Goal: Task Accomplishment & Management: Manage account settings

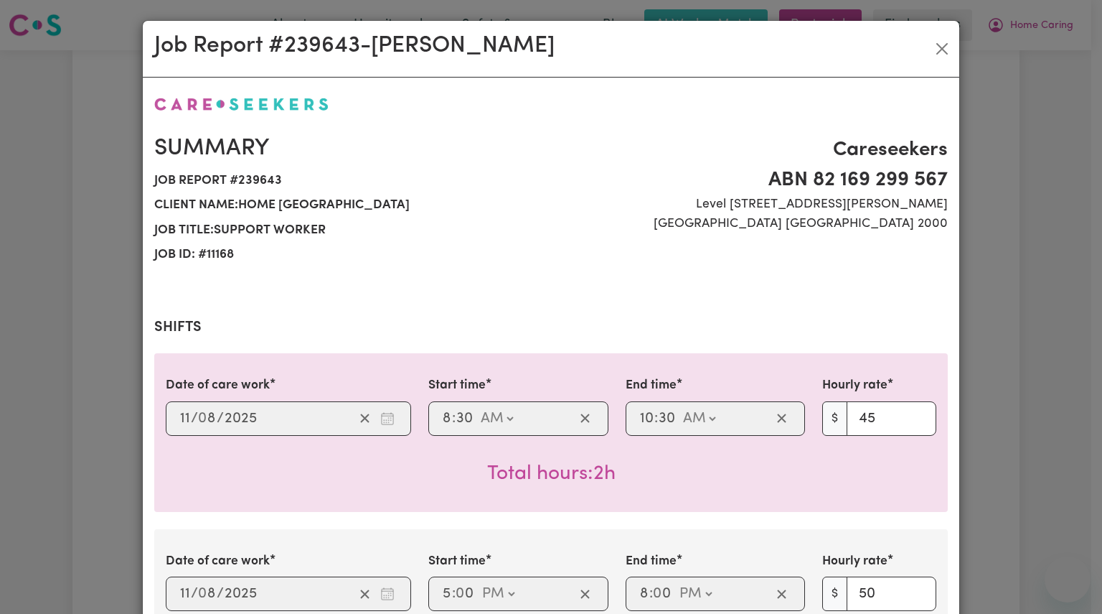
select select "pm"
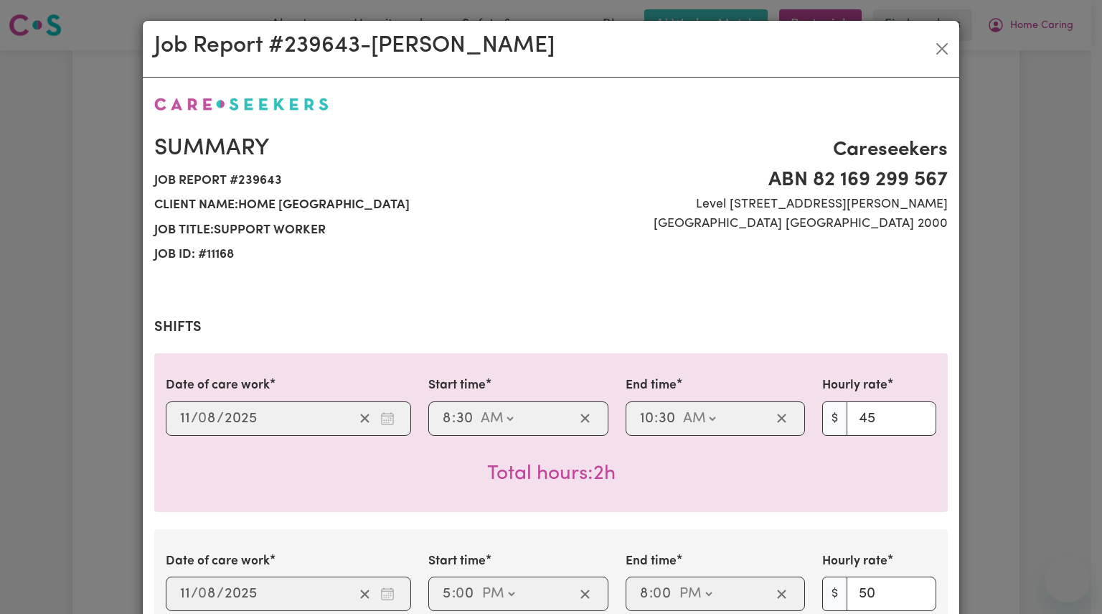
select select "pm"
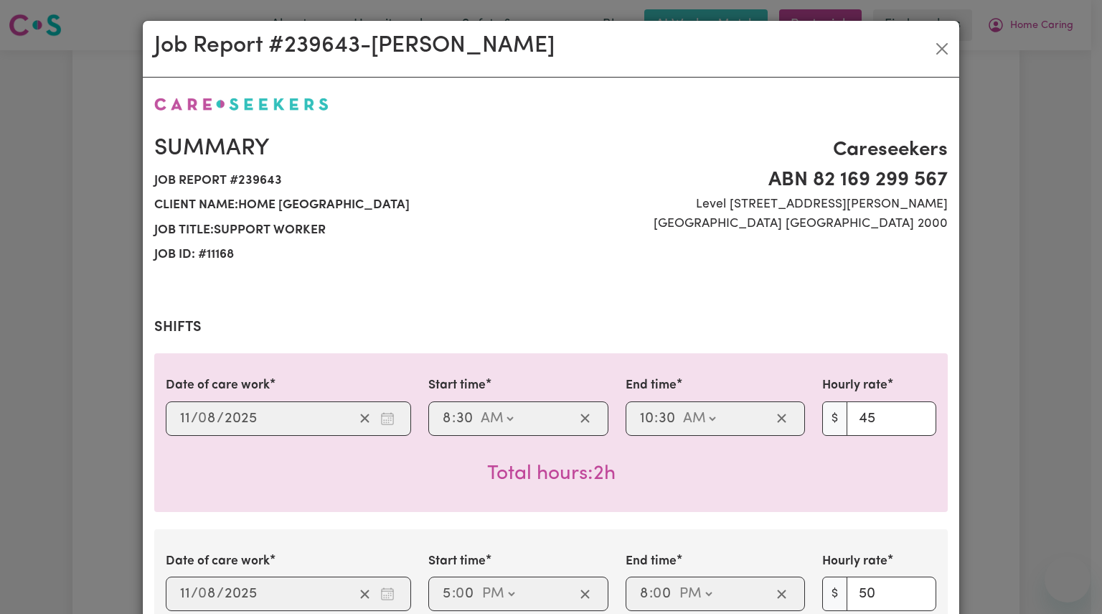
select select "pm"
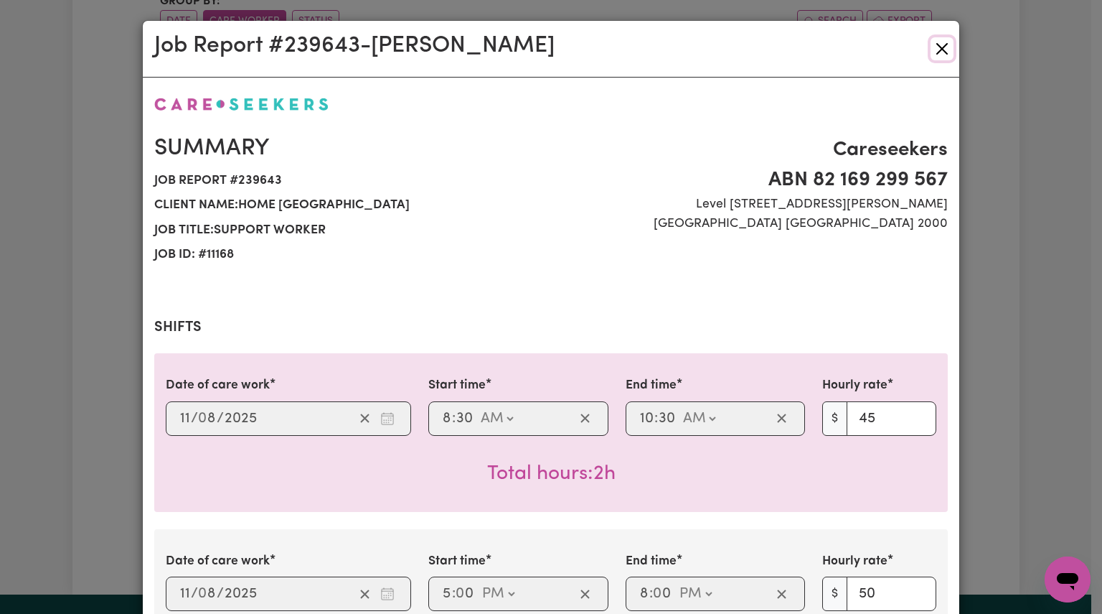
click at [940, 51] on button "Close" at bounding box center [942, 48] width 23 height 23
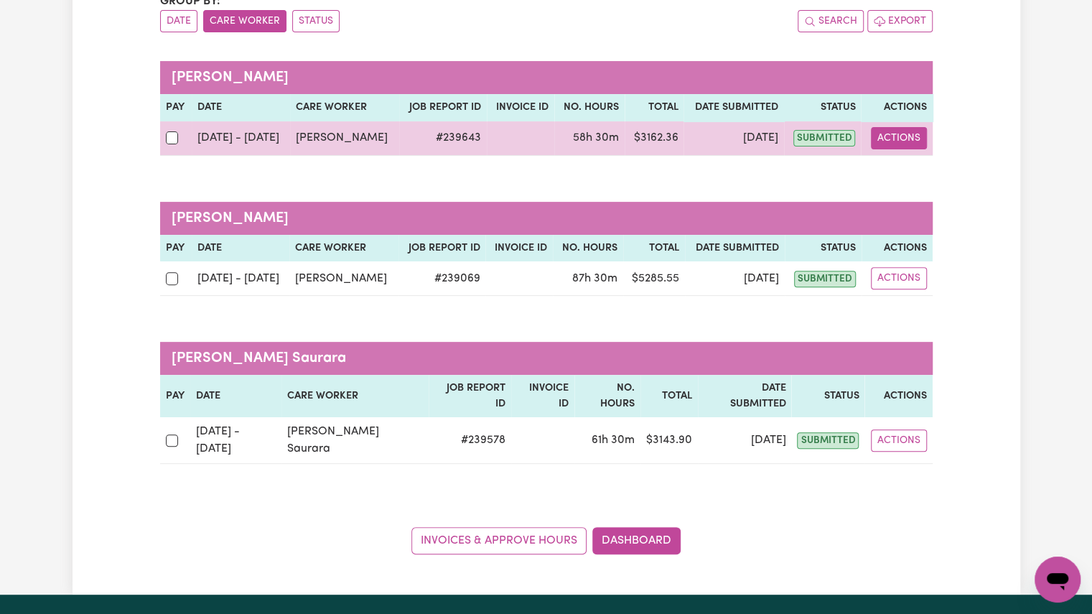
click at [903, 141] on button "Actions" at bounding box center [898, 138] width 56 height 22
click at [903, 163] on link "View Job Report" at bounding box center [934, 170] width 123 height 29
select select "pm"
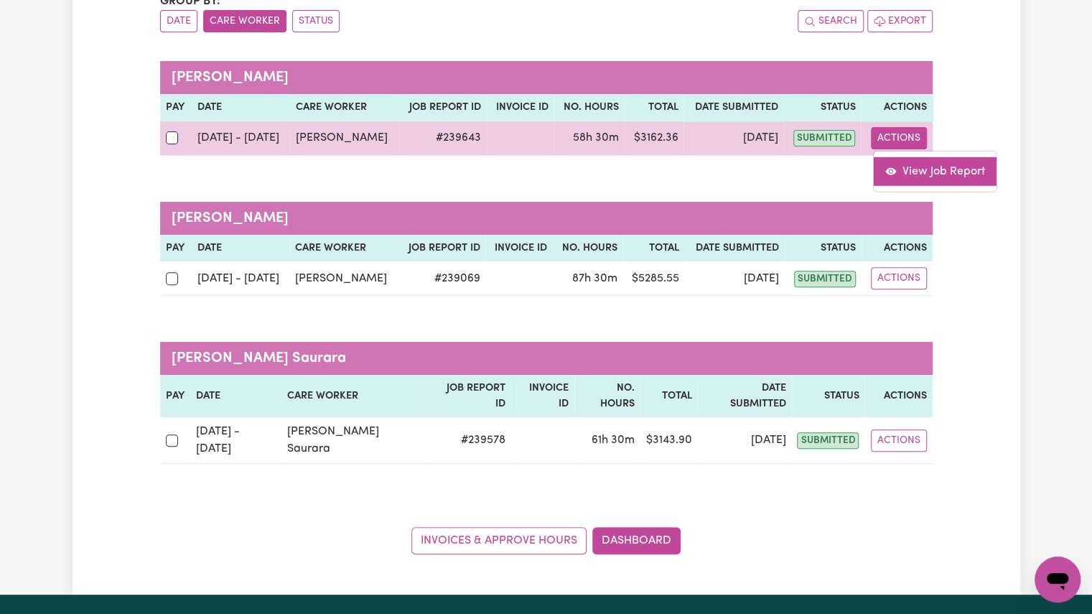
select select "pm"
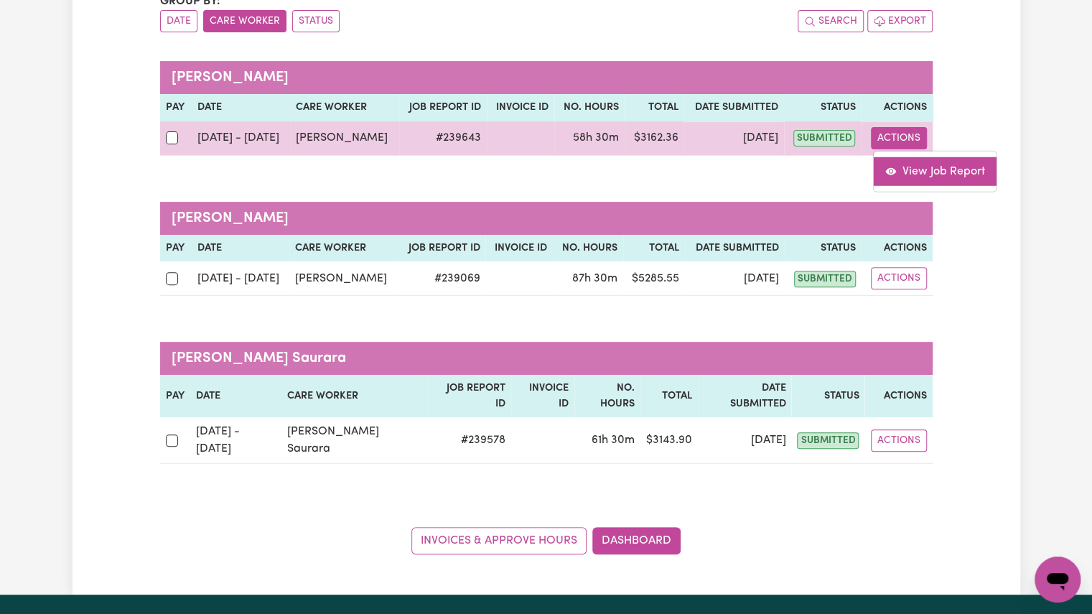
select select "pm"
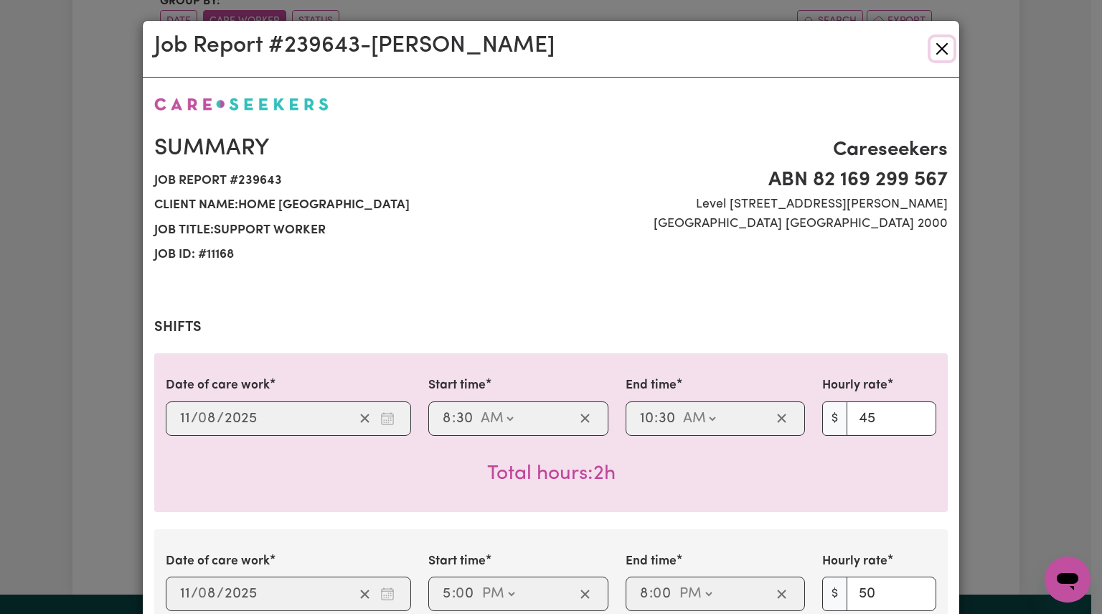
click at [940, 47] on button "Close" at bounding box center [942, 48] width 23 height 23
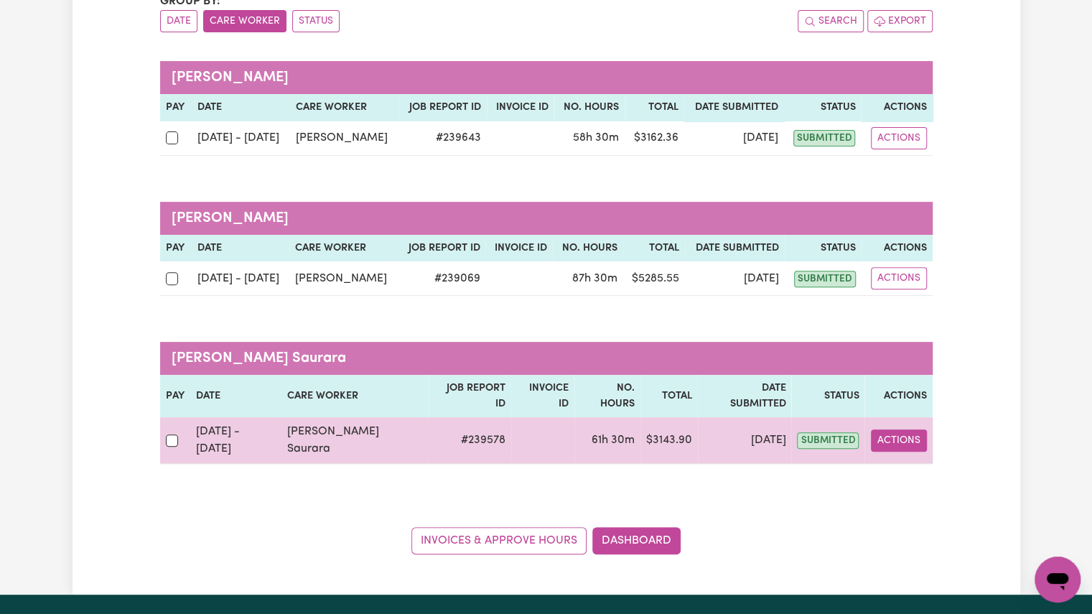
click at [903, 429] on button "Actions" at bounding box center [898, 440] width 56 height 22
click at [931, 459] on link "View Job Report" at bounding box center [937, 473] width 123 height 29
select select "pm"
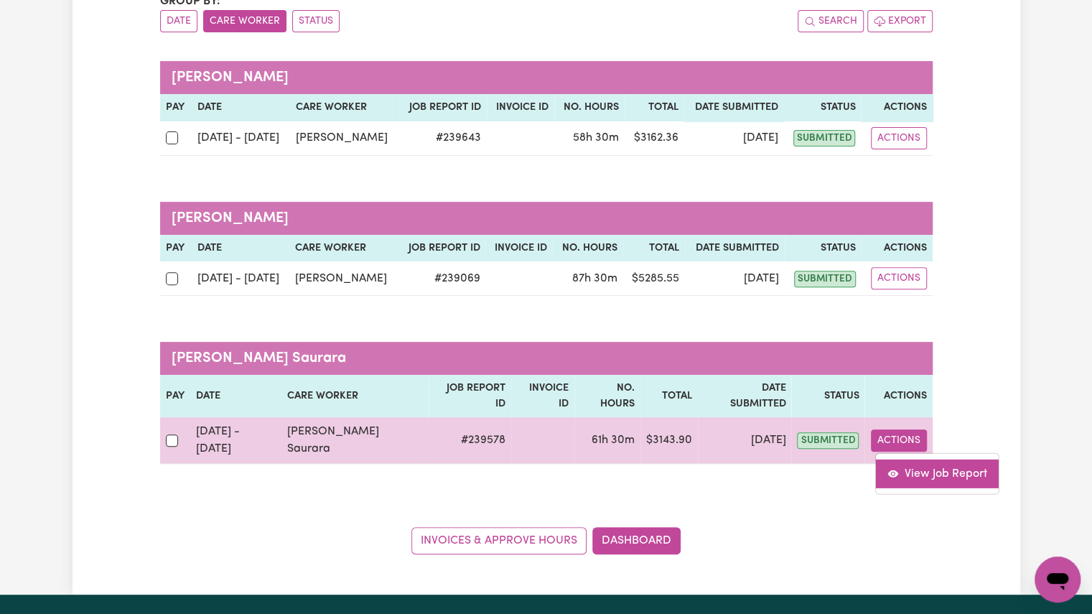
select select "pm"
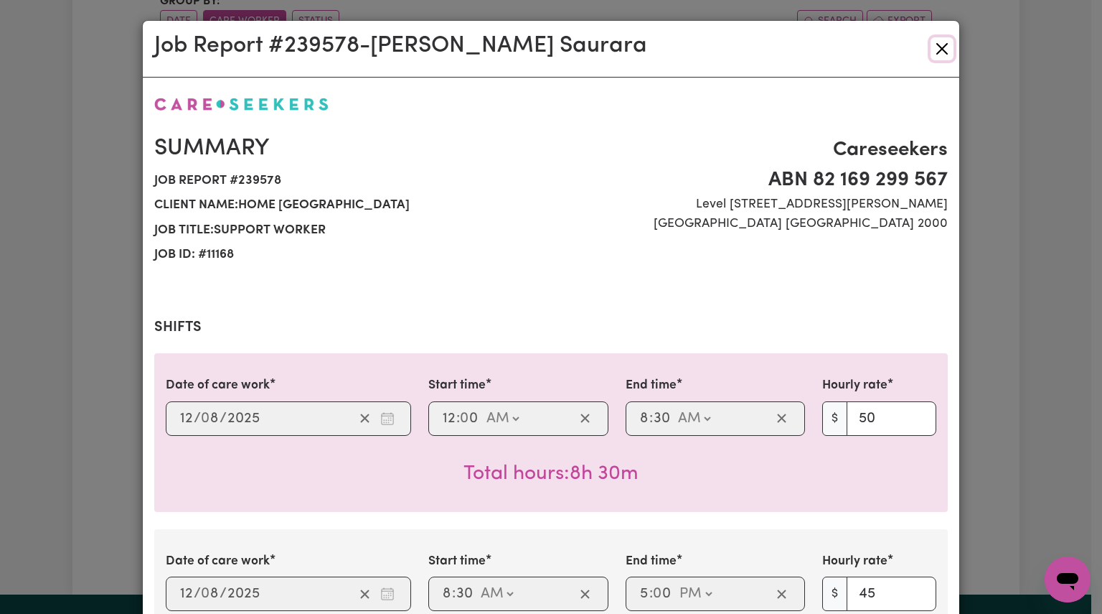
click at [931, 48] on button "Close" at bounding box center [942, 48] width 23 height 23
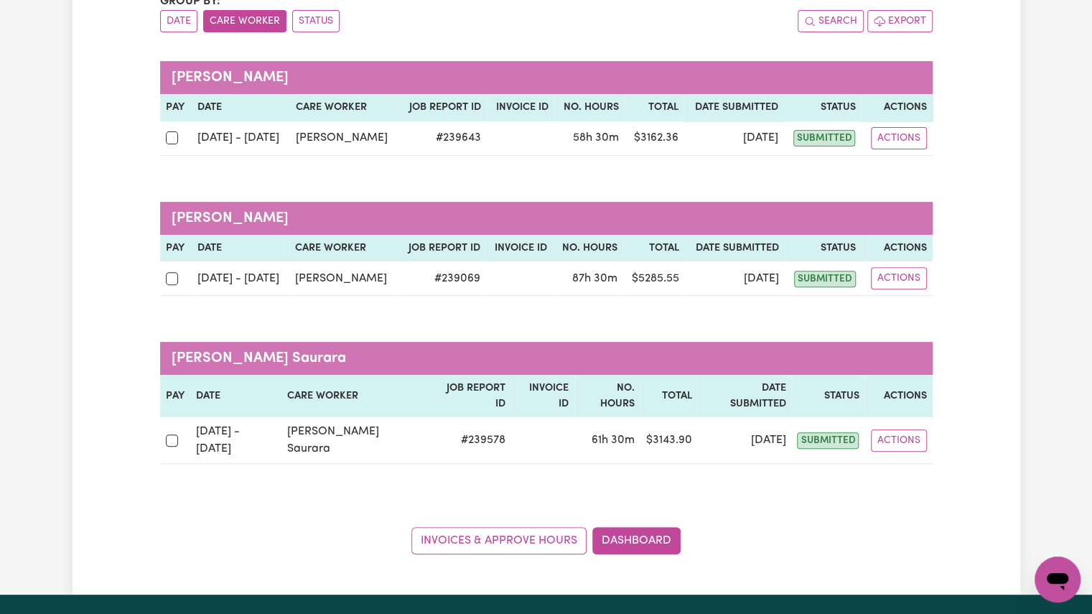
click at [618, 46] on div "Group by: Date Care Worker Status Search Export [PERSON_NAME] Pay Date Care wor…" at bounding box center [546, 273] width 772 height 561
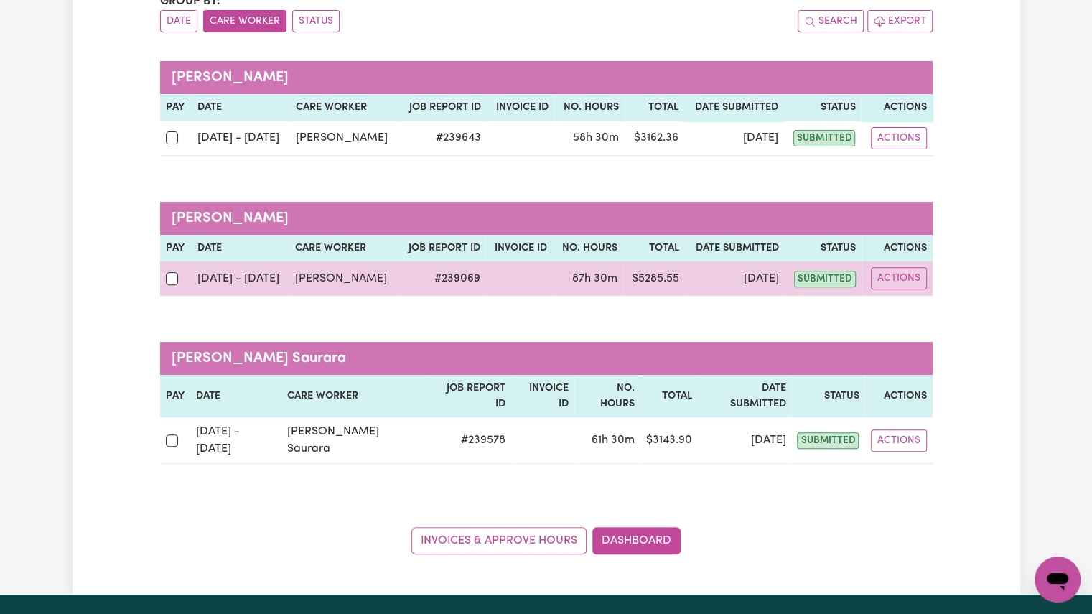
click at [168, 286] on div at bounding box center [176, 278] width 20 height 19
click at [168, 285] on input "checkbox" at bounding box center [172, 278] width 13 height 13
checkbox input "true"
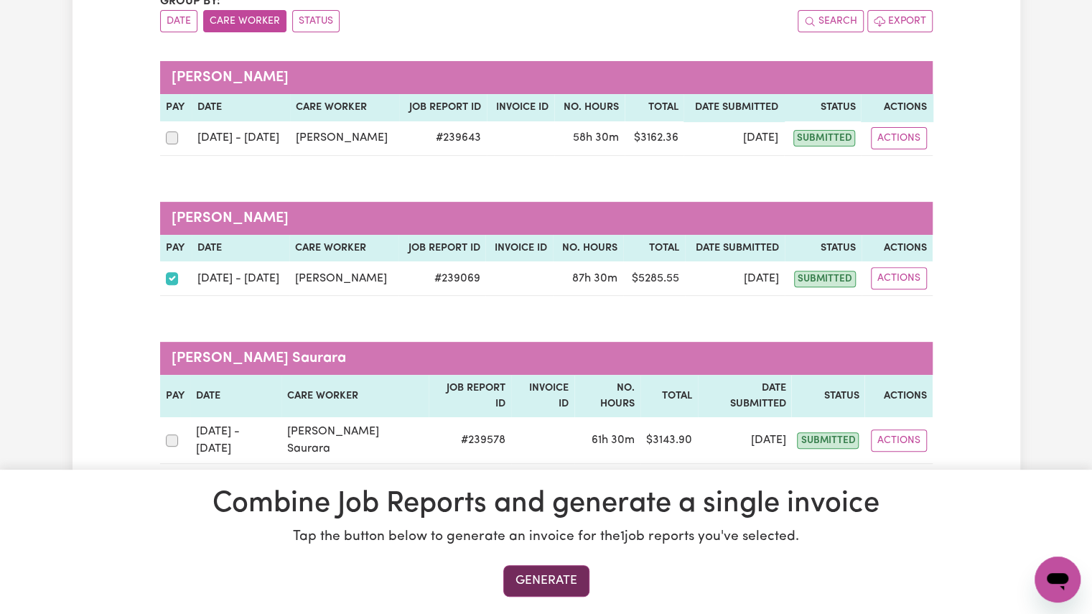
click at [540, 570] on button "Generate" at bounding box center [546, 581] width 86 height 32
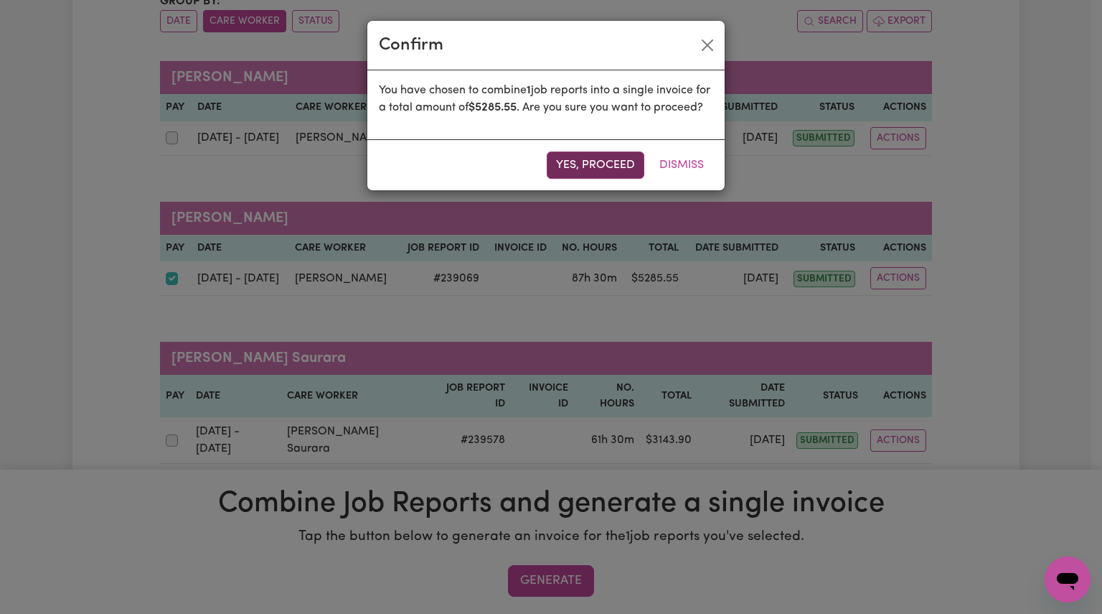
click at [599, 179] on button "Yes, proceed" at bounding box center [596, 164] width 98 height 27
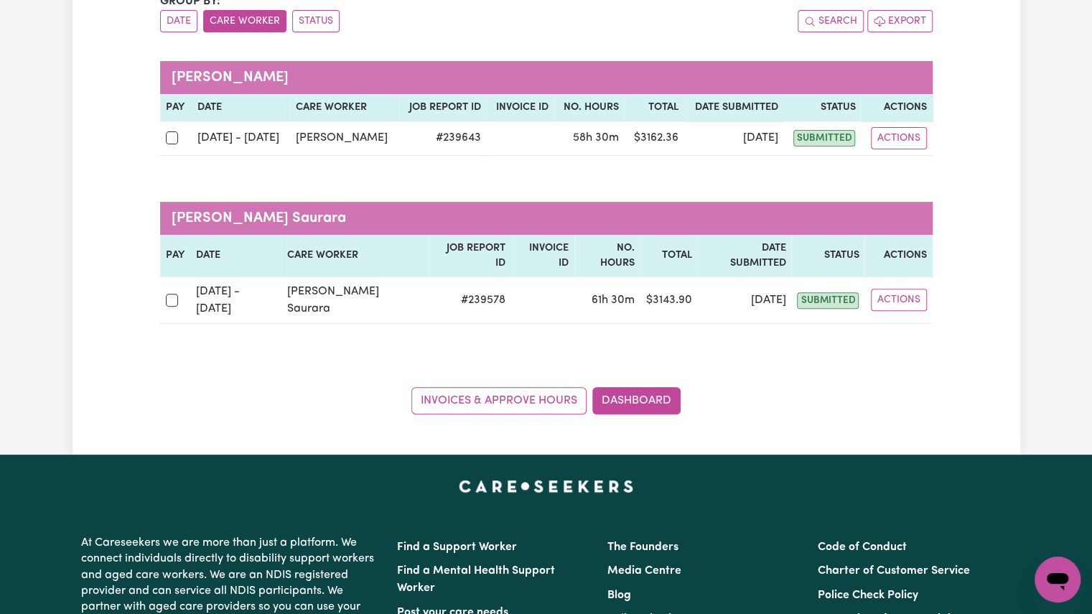
click at [789, 384] on div "Invoices & Approve Hours Dashboard" at bounding box center [546, 392] width 772 height 44
click at [769, 377] on div "Invoices & Approve Hours Dashboard" at bounding box center [546, 392] width 772 height 44
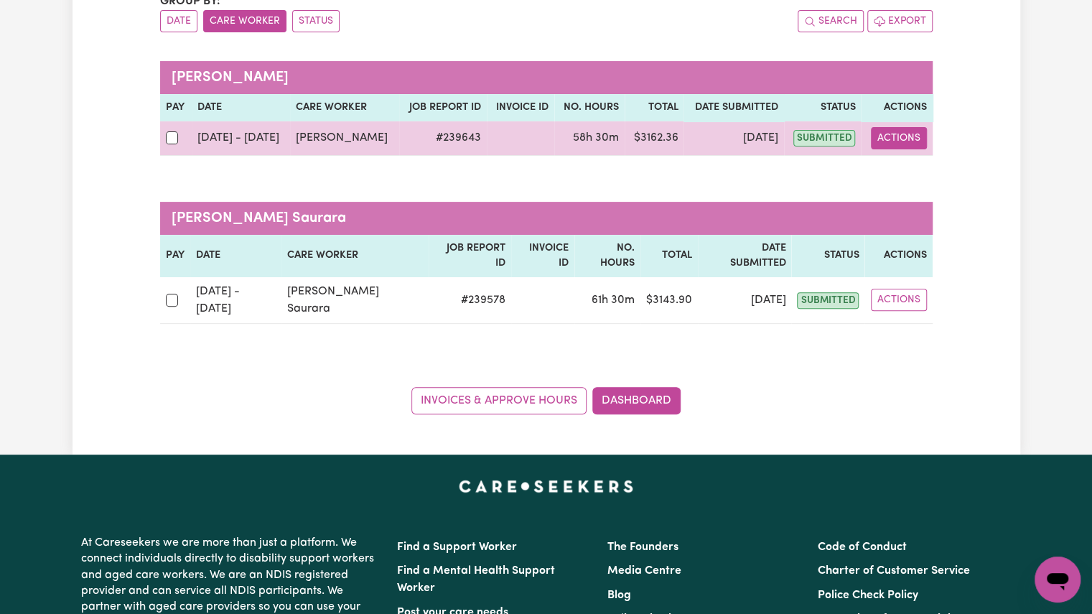
click at [901, 146] on button "Actions" at bounding box center [898, 138] width 56 height 22
click at [900, 169] on link "View Job Report" at bounding box center [934, 170] width 123 height 29
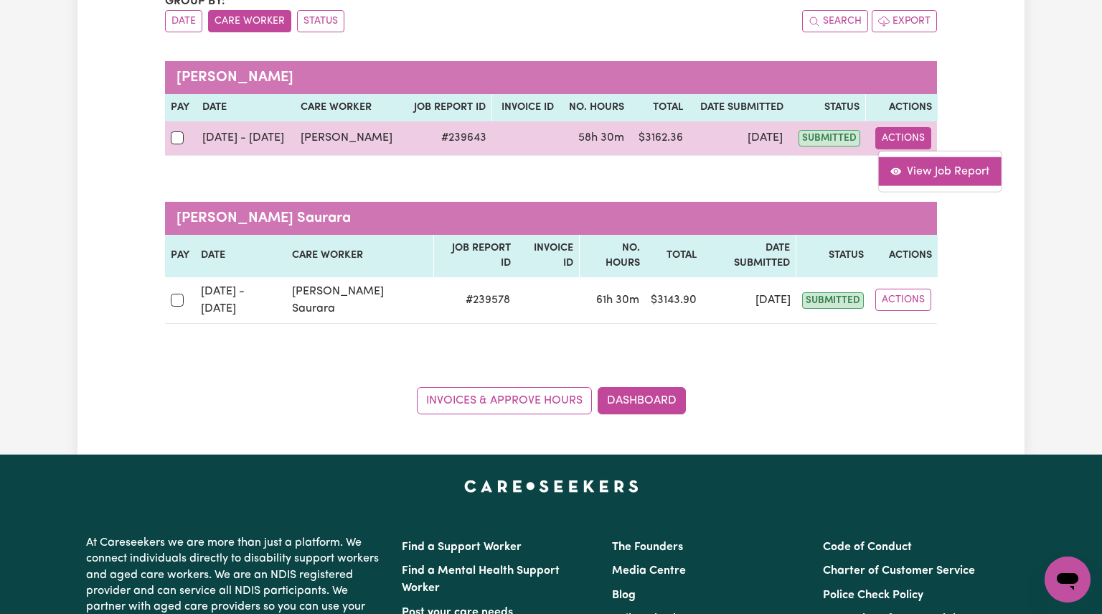
select select "pm"
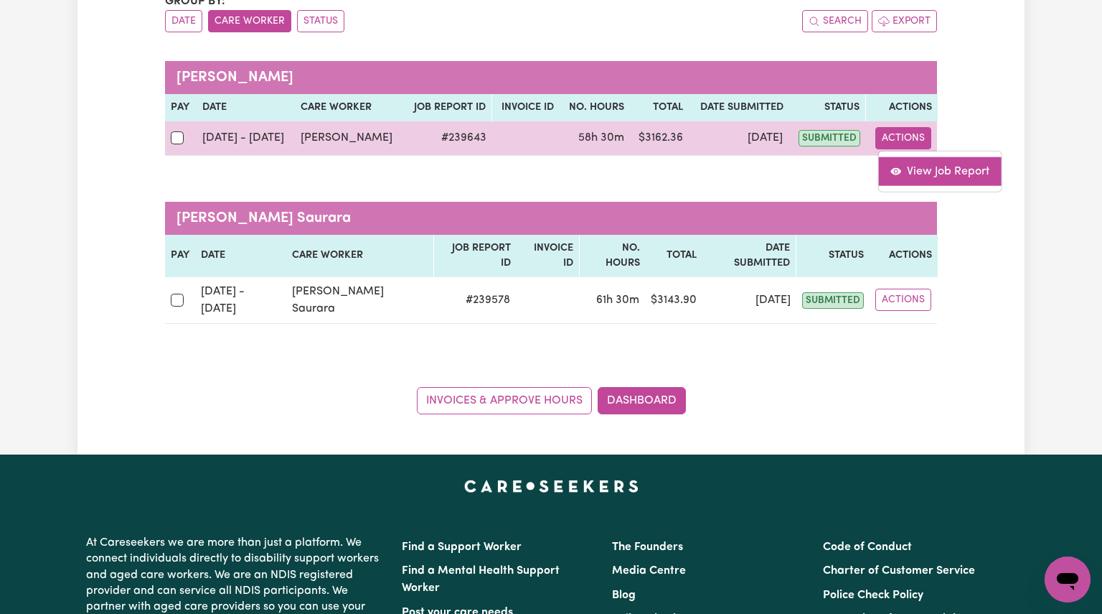
select select "pm"
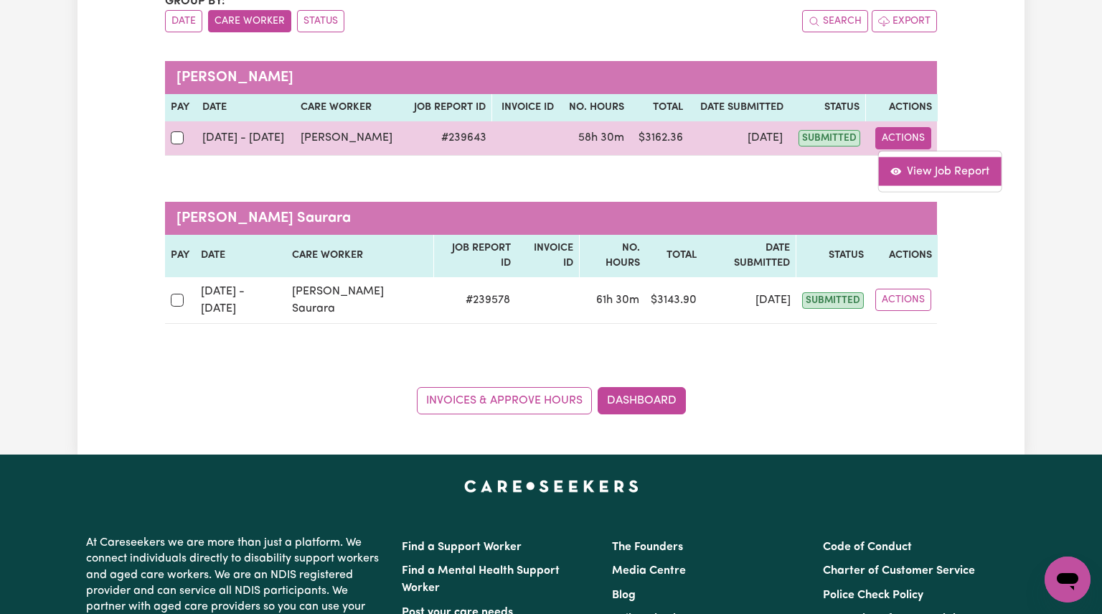
select select "pm"
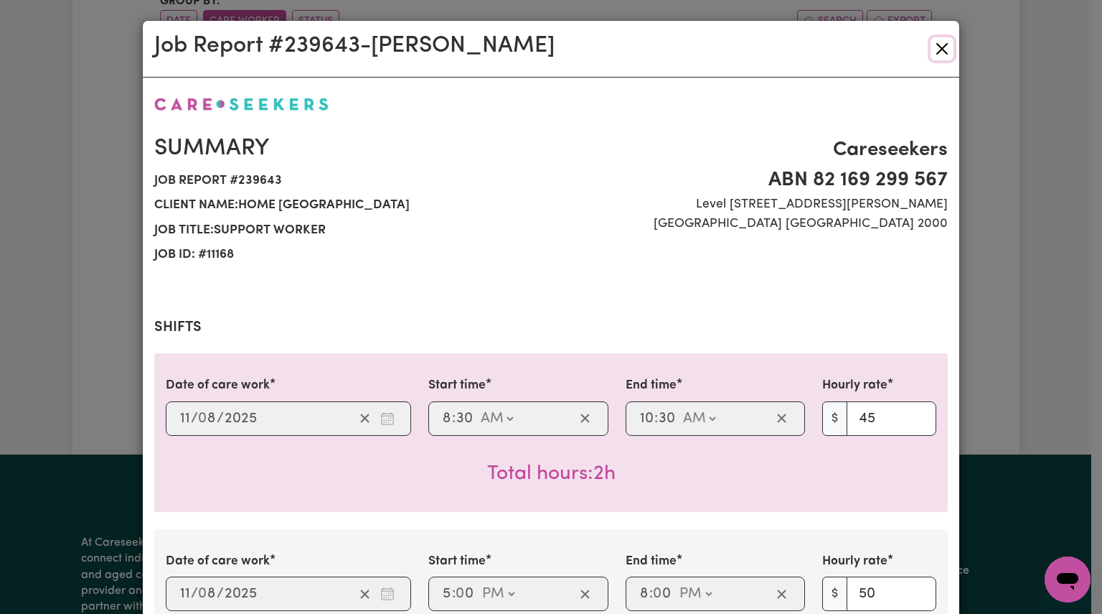
click at [938, 54] on button "Close" at bounding box center [942, 48] width 23 height 23
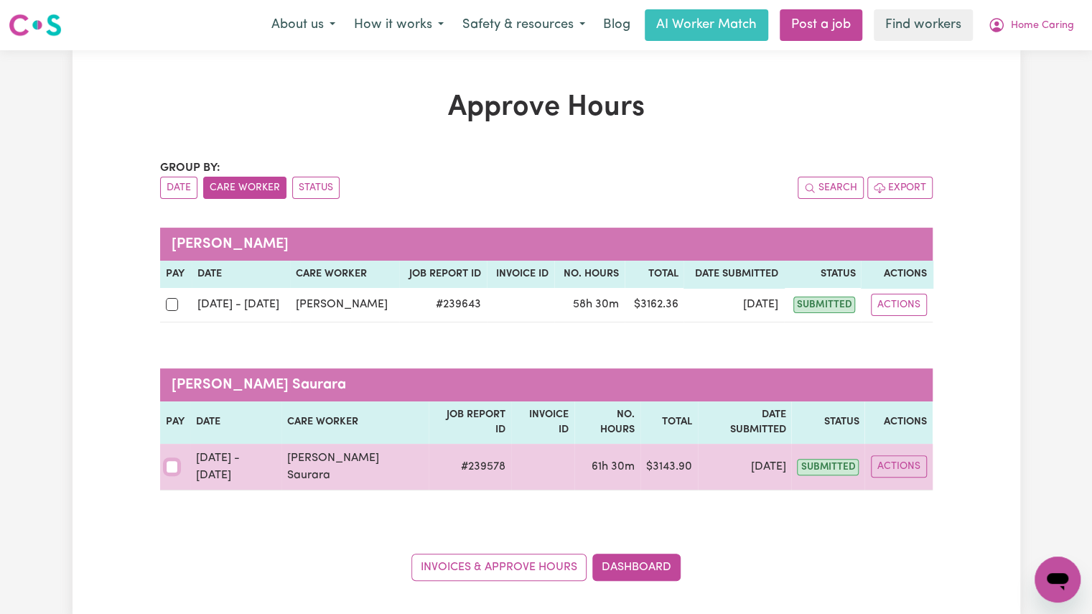
click at [170, 460] on input "checkbox" at bounding box center [172, 466] width 13 height 13
checkbox input "true"
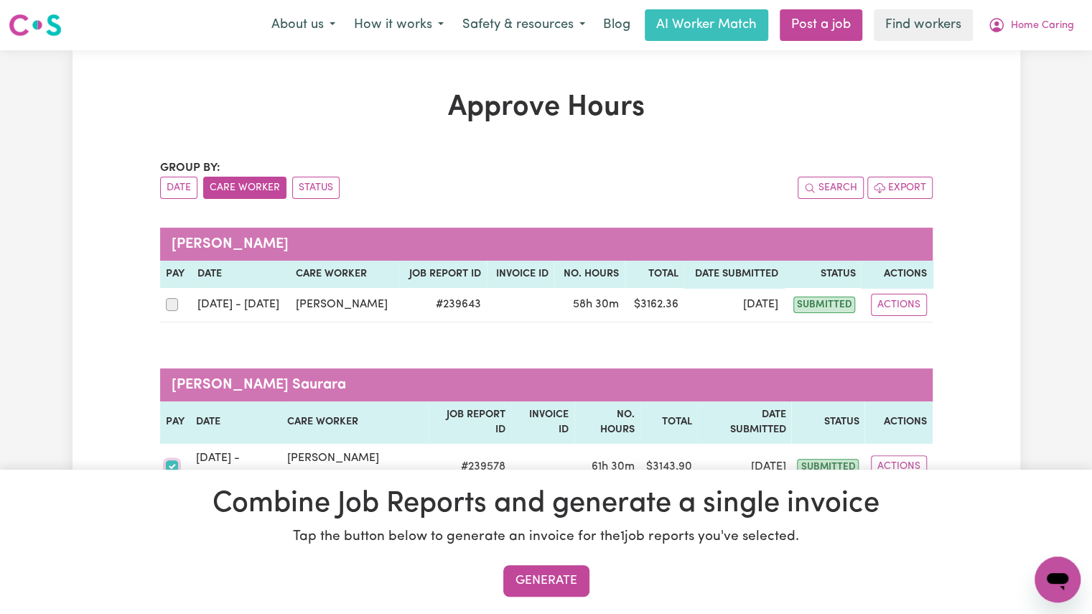
scroll to position [131, 0]
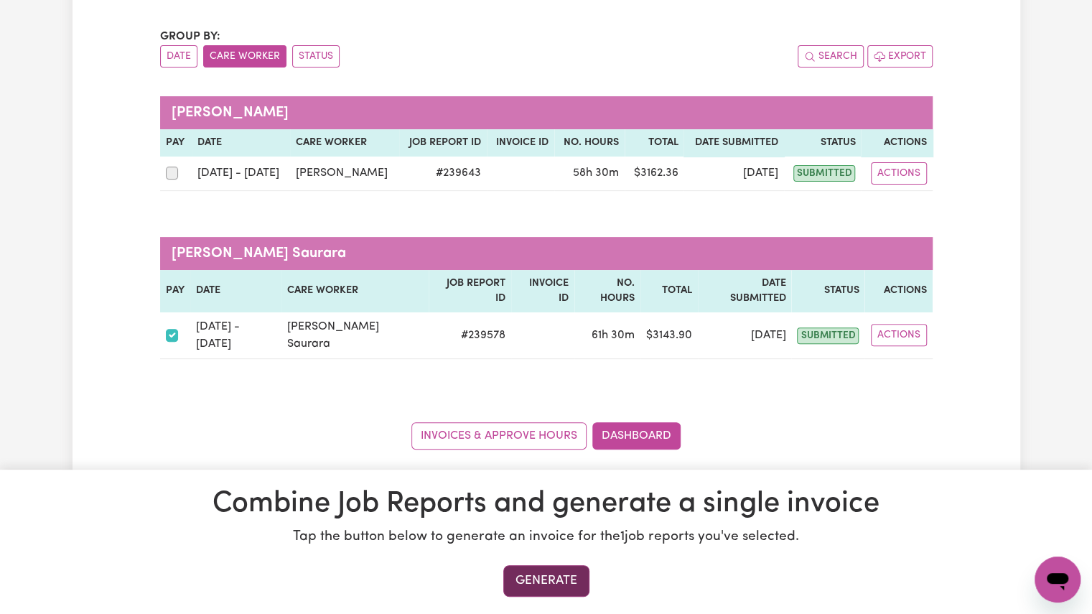
click at [549, 582] on button "Generate" at bounding box center [546, 581] width 86 height 32
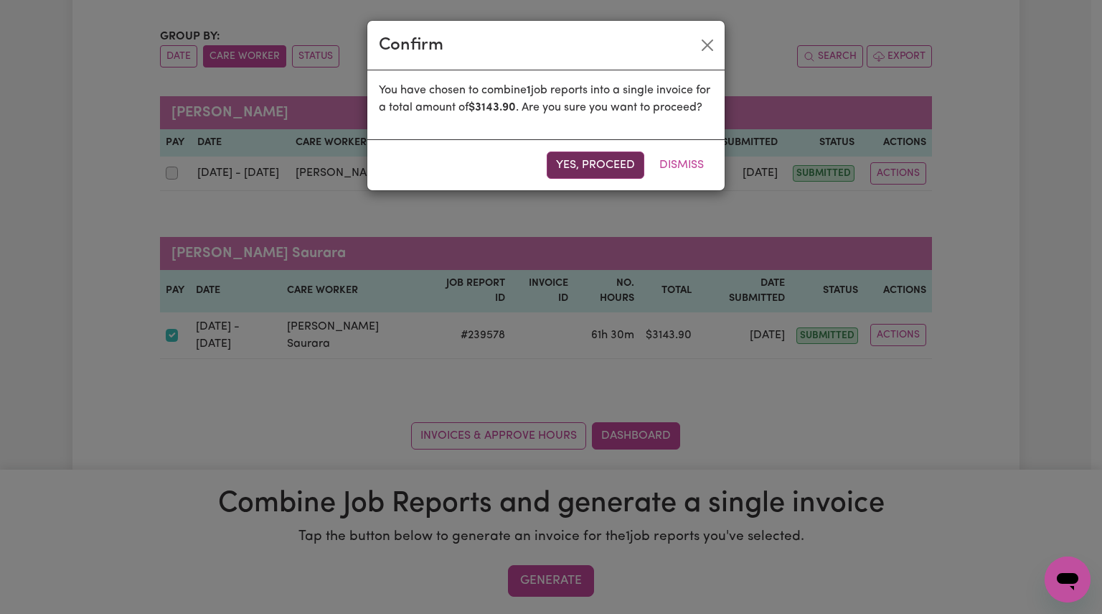
click at [586, 179] on button "Yes, proceed" at bounding box center [596, 164] width 98 height 27
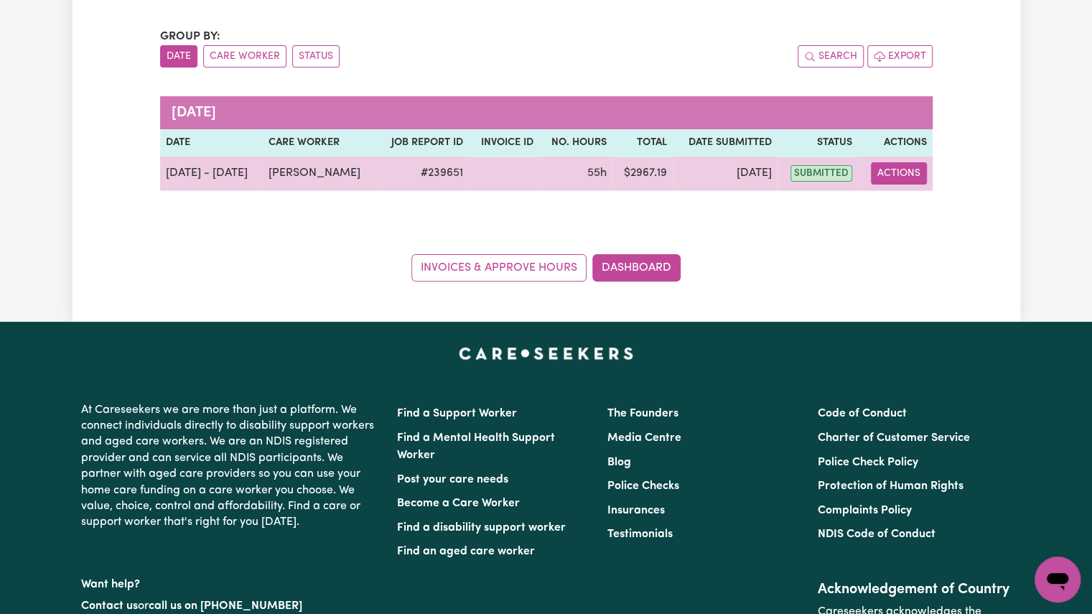
click at [901, 173] on button "Actions" at bounding box center [898, 173] width 56 height 22
click at [905, 202] on link "View Job Report" at bounding box center [934, 206] width 123 height 29
select select "pm"
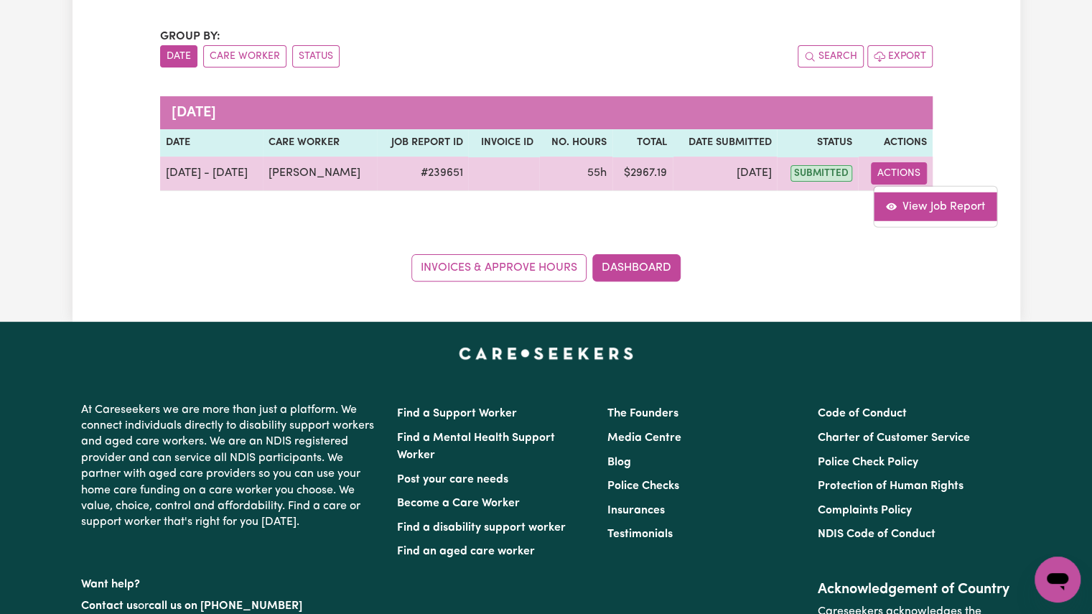
select select "pm"
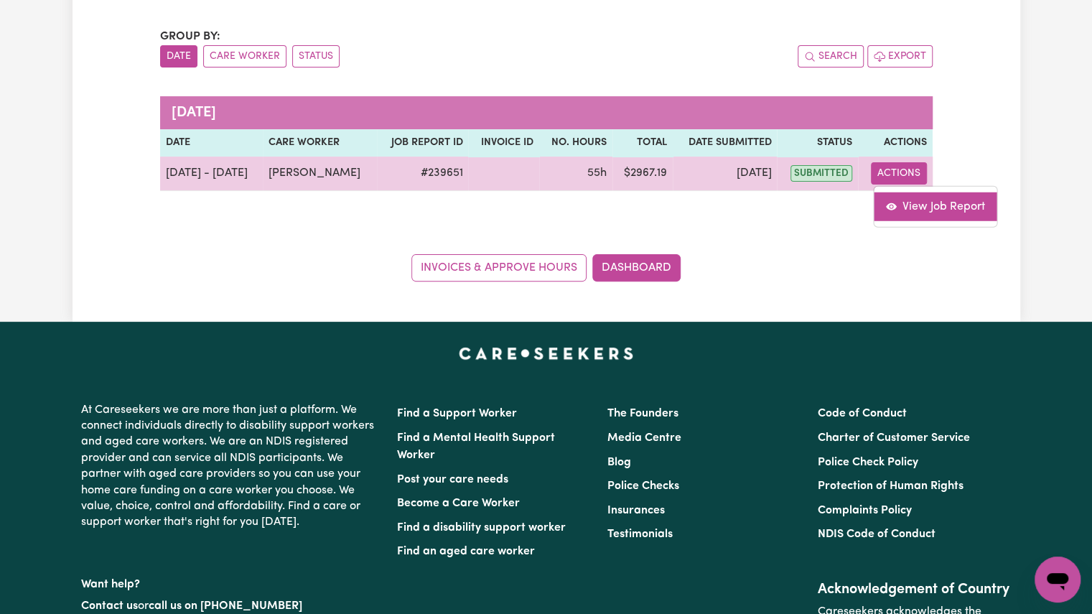
select select "pm"
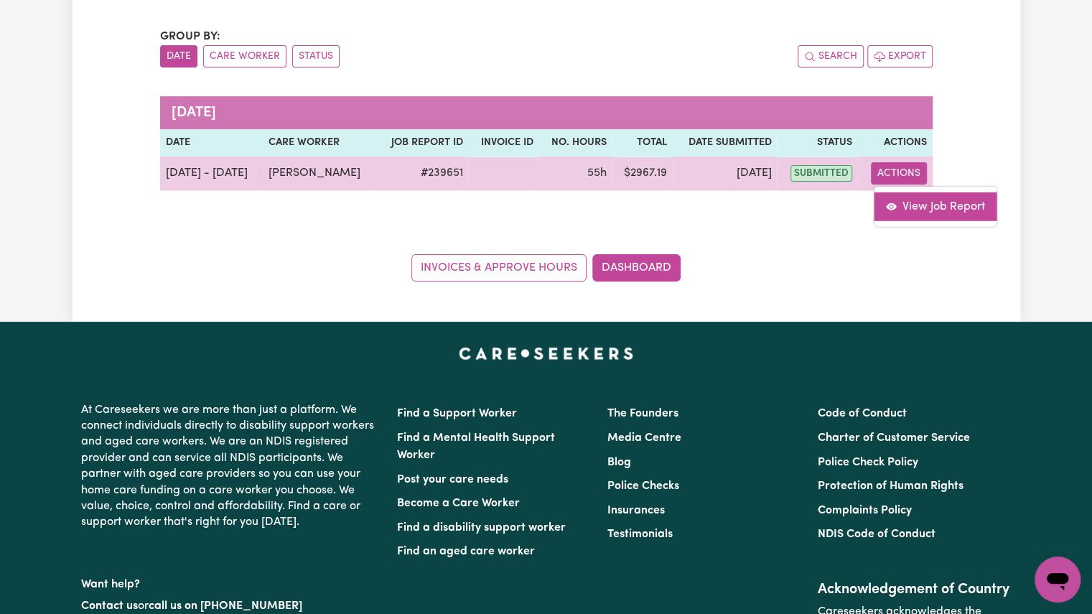
select select "pm"
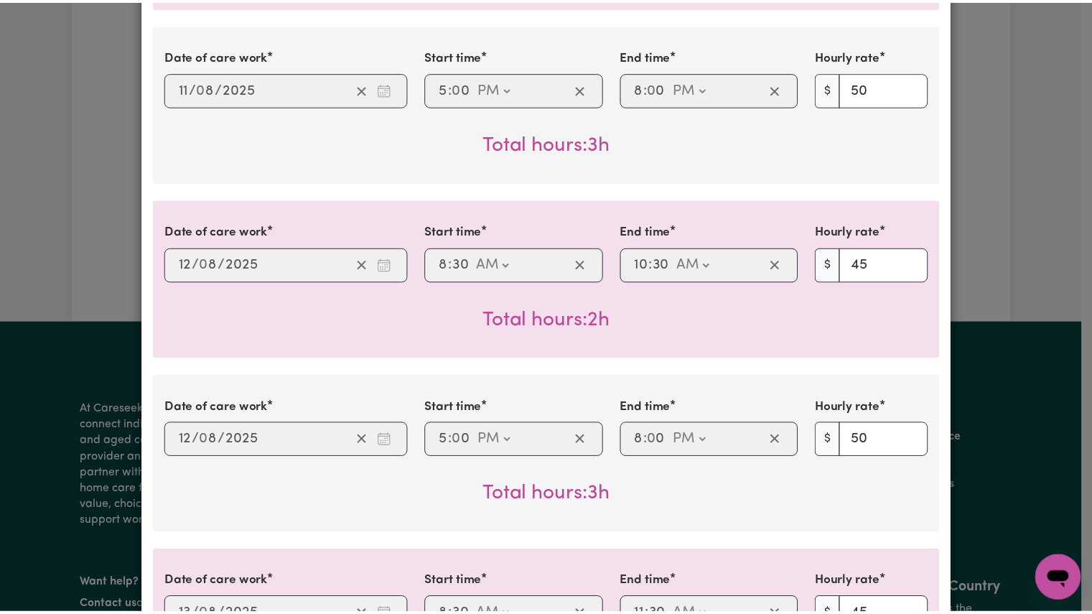
scroll to position [540, 0]
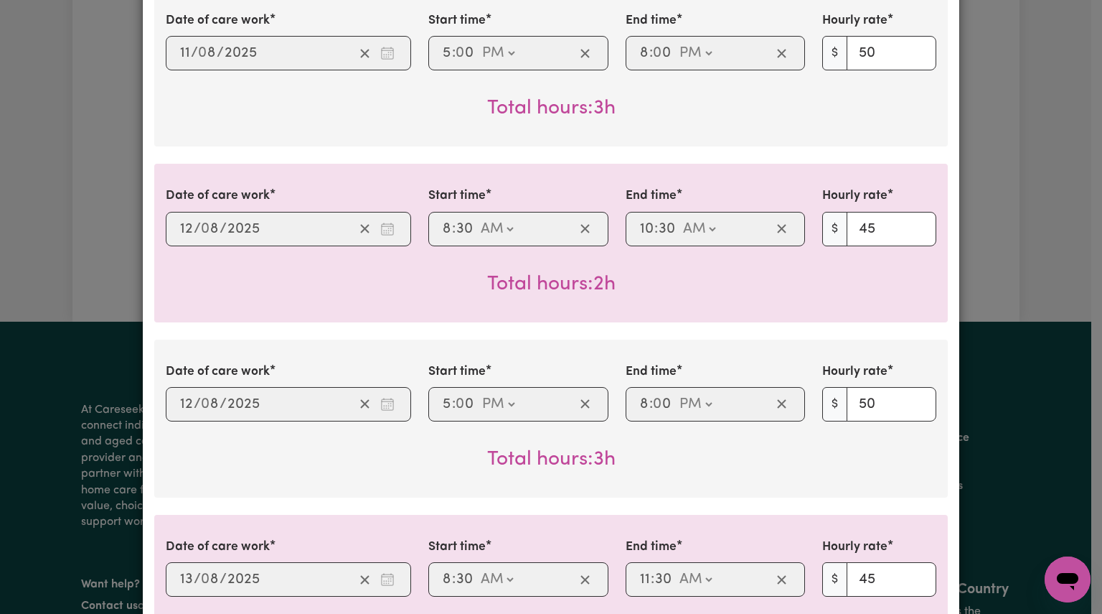
click at [1029, 243] on div "Job Report # 239651 - Isobel Toma Summary Job report # 239651 Client name: Home…" at bounding box center [551, 307] width 1102 height 614
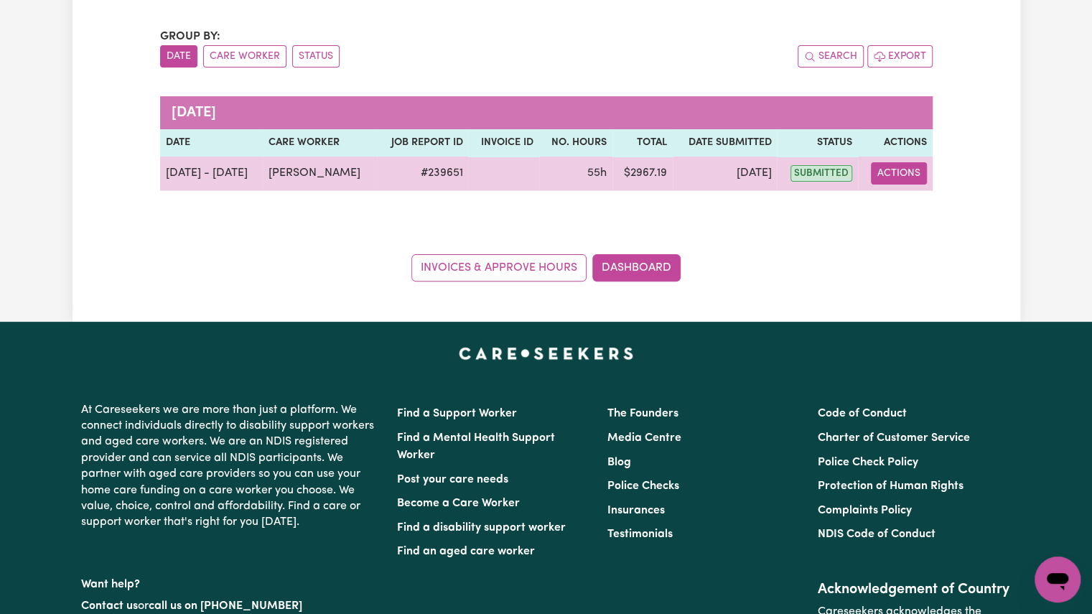
click at [896, 167] on button "Actions" at bounding box center [898, 173] width 56 height 22
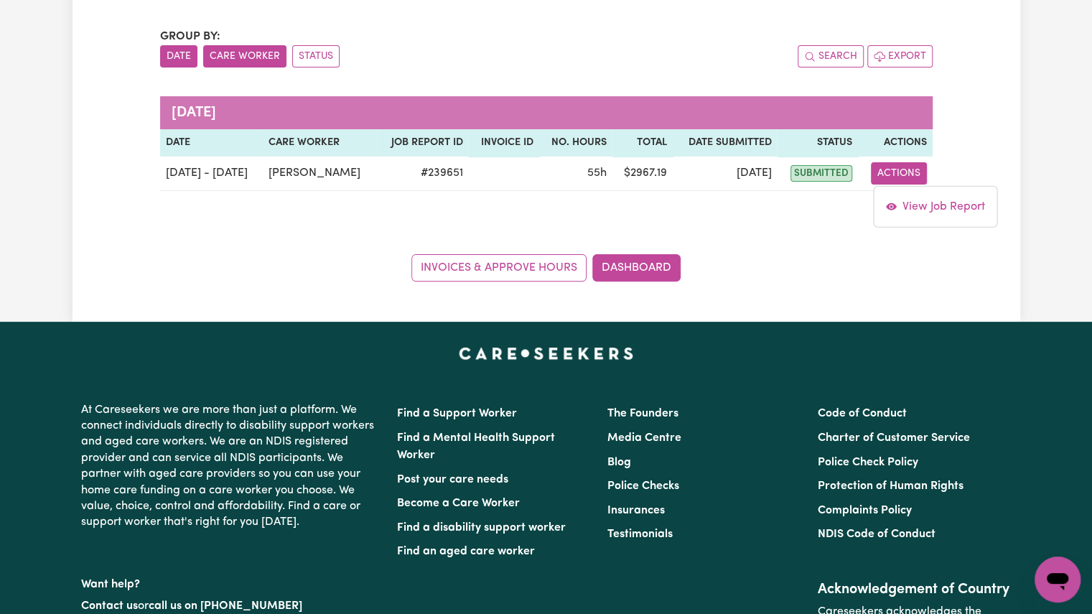
click at [210, 48] on button "Care Worker" at bounding box center [244, 56] width 83 height 22
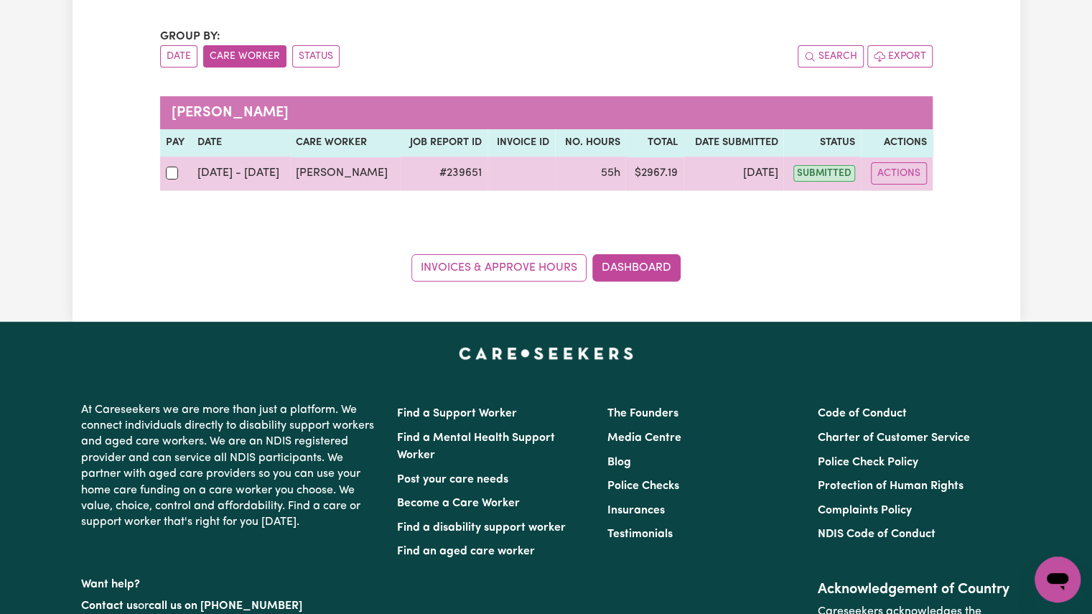
click at [161, 173] on td at bounding box center [176, 173] width 32 height 34
click at [171, 174] on input "checkbox" at bounding box center [172, 172] width 13 height 13
checkbox input "true"
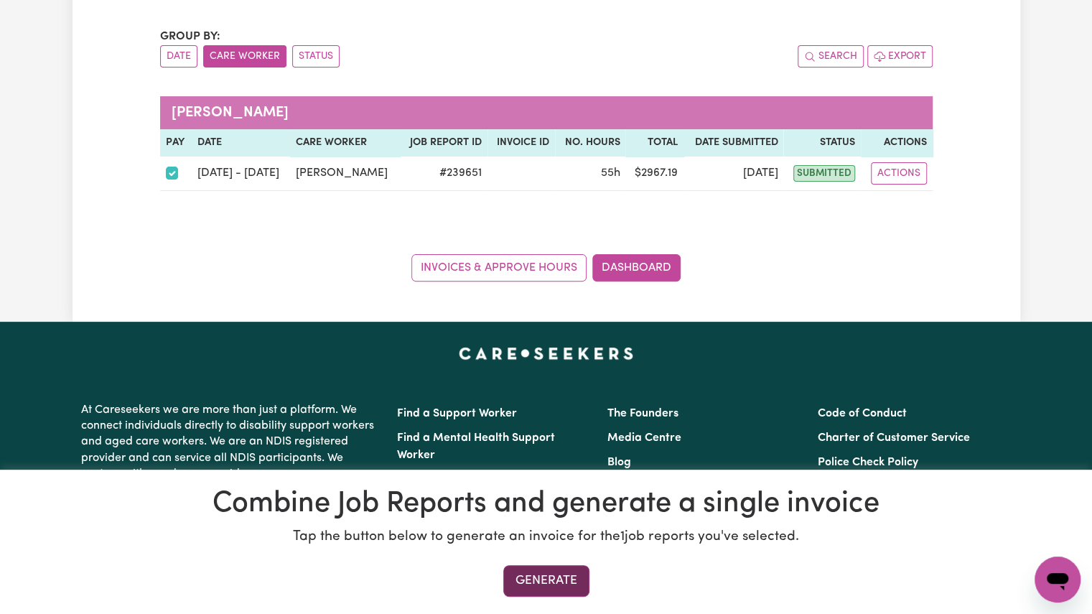
click at [554, 580] on button "Generate" at bounding box center [546, 581] width 86 height 32
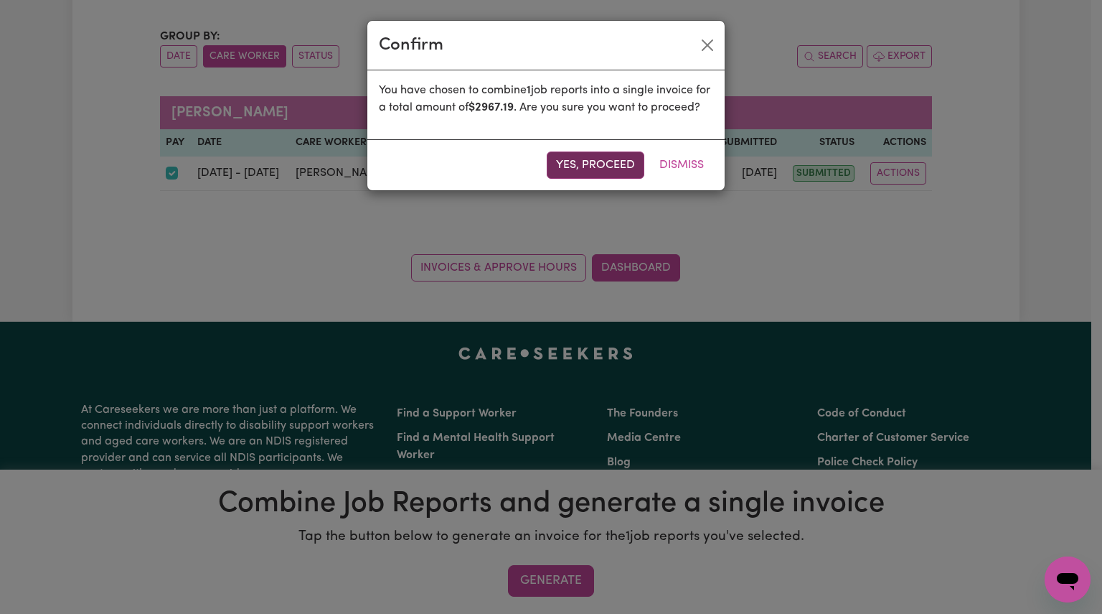
click at [613, 179] on button "Yes, proceed" at bounding box center [596, 164] width 98 height 27
